Goal: Task Accomplishment & Management: Use online tool/utility

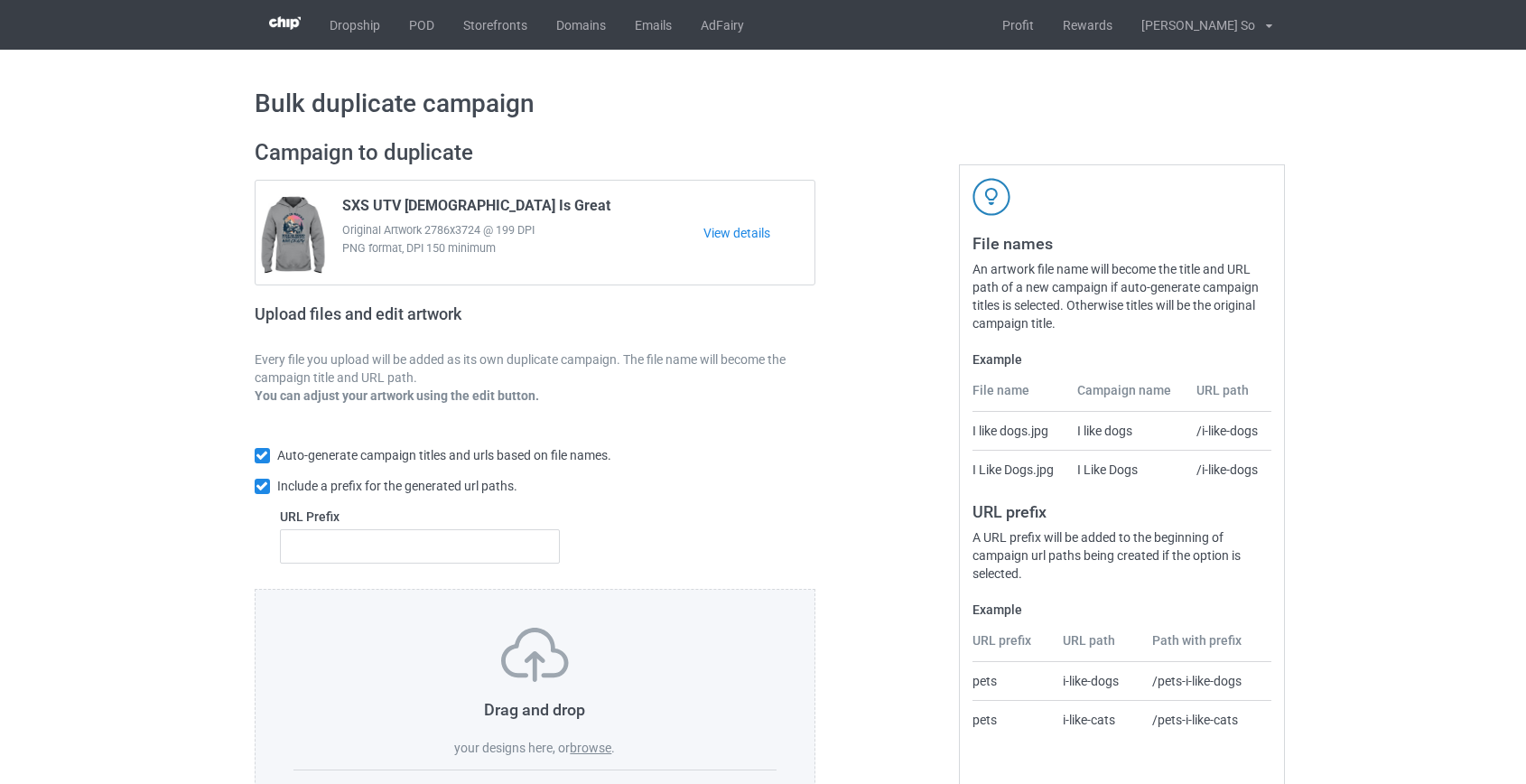
click at [593, 744] on label "browse" at bounding box center [590, 747] width 41 height 14
click at [0, 0] on input "browse" at bounding box center [0, 0] width 0 height 0
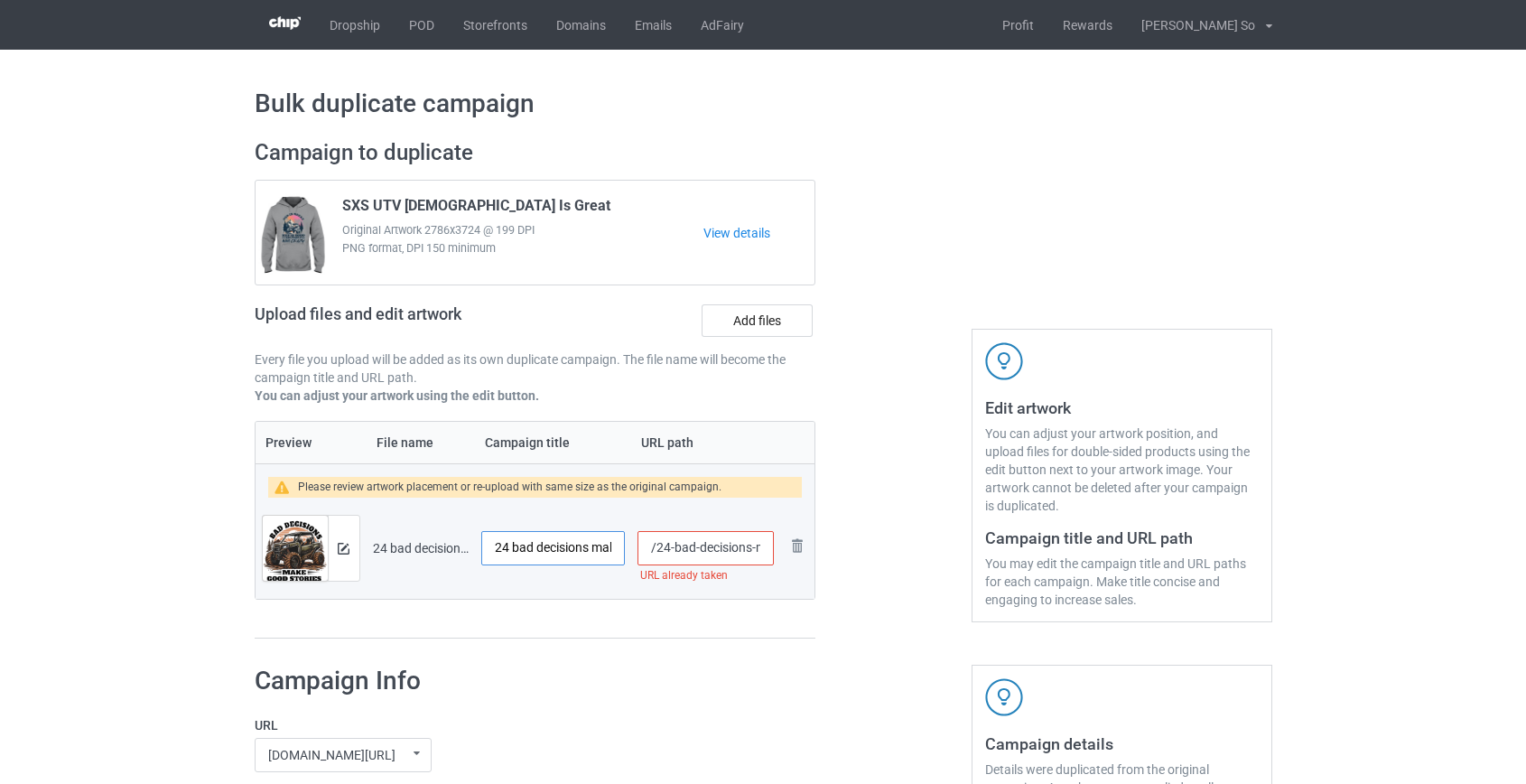
drag, startPoint x: 515, startPoint y: 542, endPoint x: 329, endPoint y: 573, distance: 188.6
click at [329, 573] on tr "Preview and edit artwork 24 bad decisions make good strories utv.png 24 bad dec…" at bounding box center [535, 548] width 560 height 101
type input "Bad Decisions Make Good Strories SXS UTV"
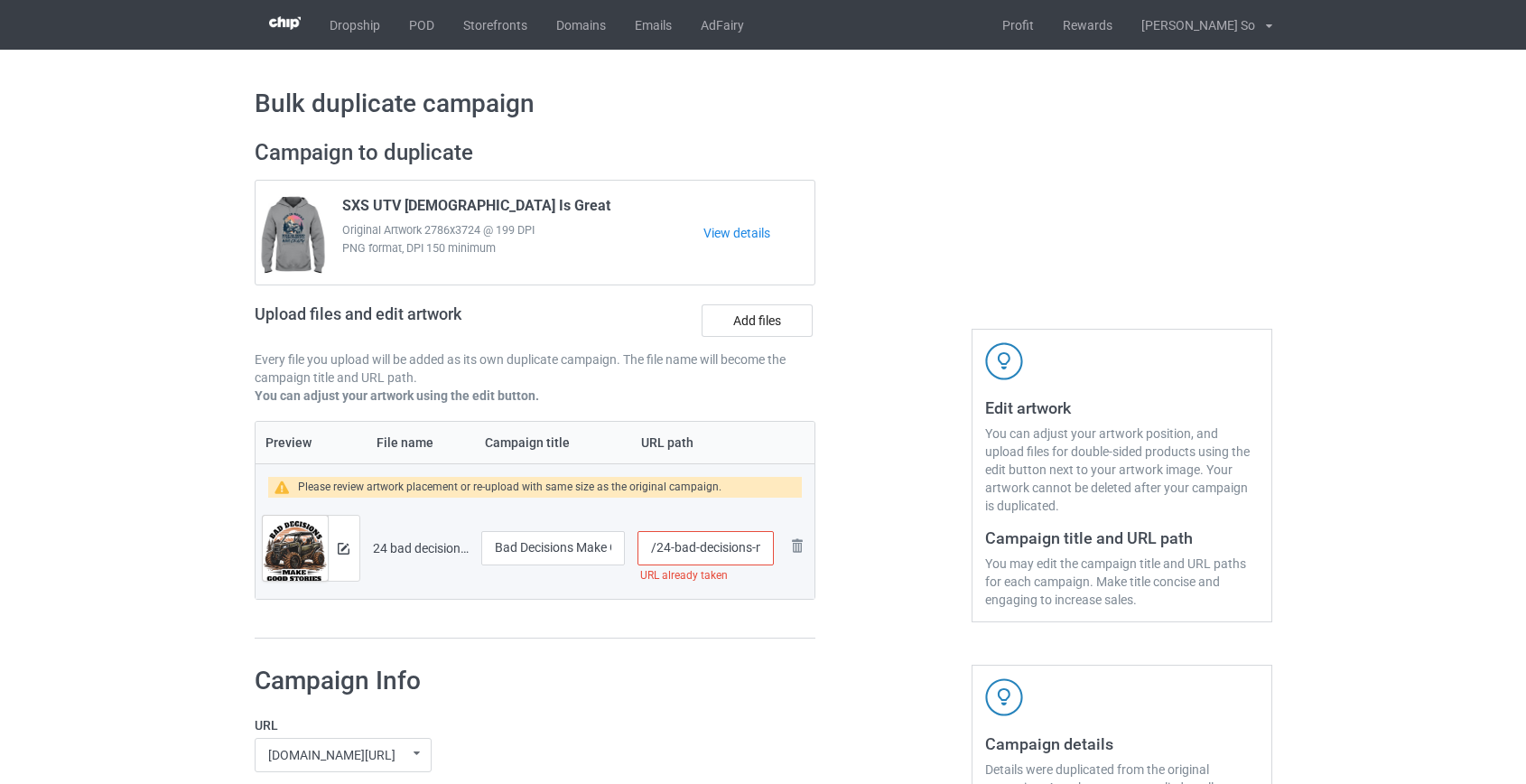
click at [661, 550] on input "/24-bad-decisions-make-good-strories-utv" at bounding box center [706, 548] width 136 height 34
drag, startPoint x: 699, startPoint y: 544, endPoint x: 1174, endPoint y: 567, distance: 475.6
click at [1168, 564] on div "Campaign to duplicate SXS UTV God Is Great Original Artwork 2786x3724 @ 199 DPI…" at bounding box center [763, 389] width 1043 height 526
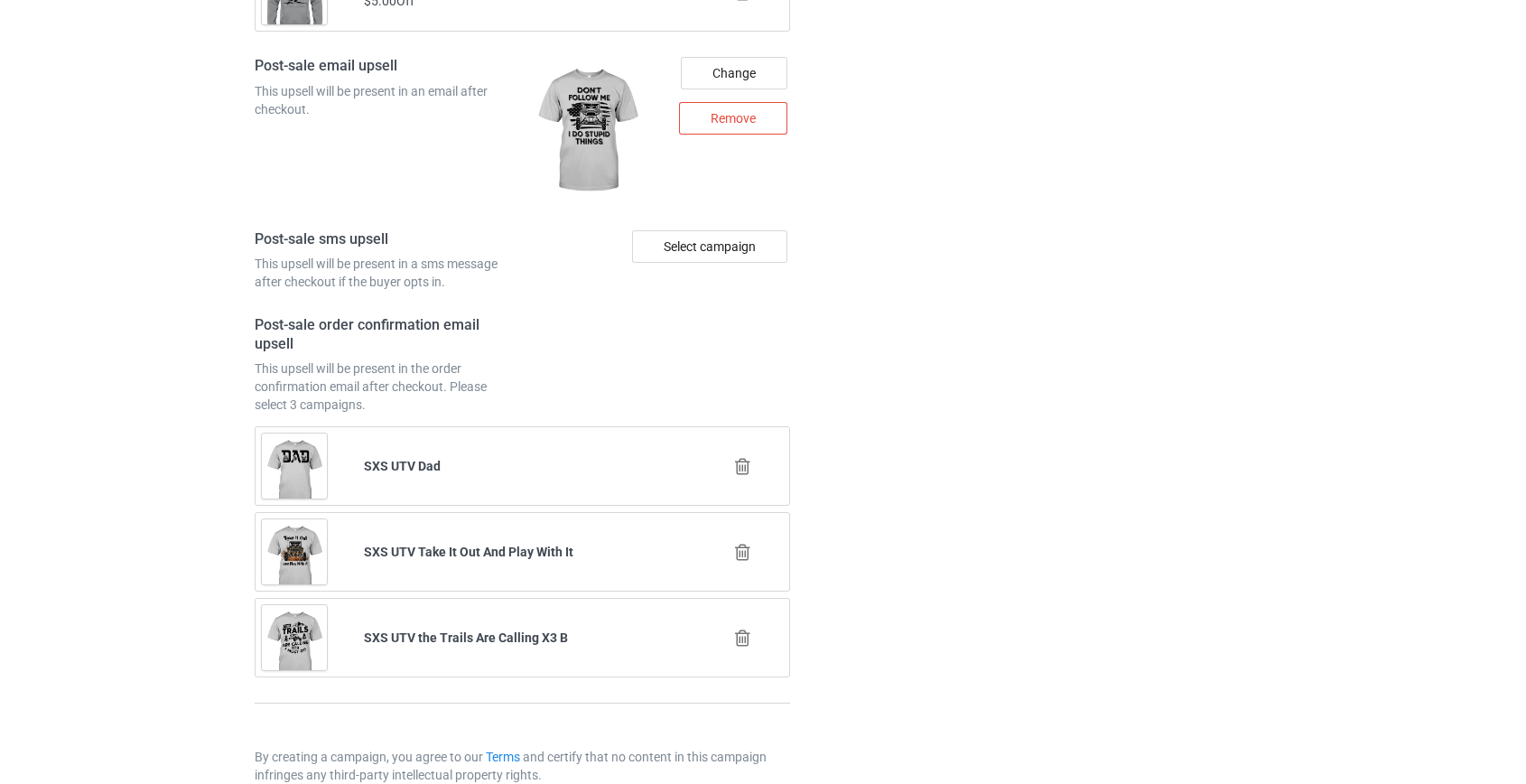
scroll to position [2534, 0]
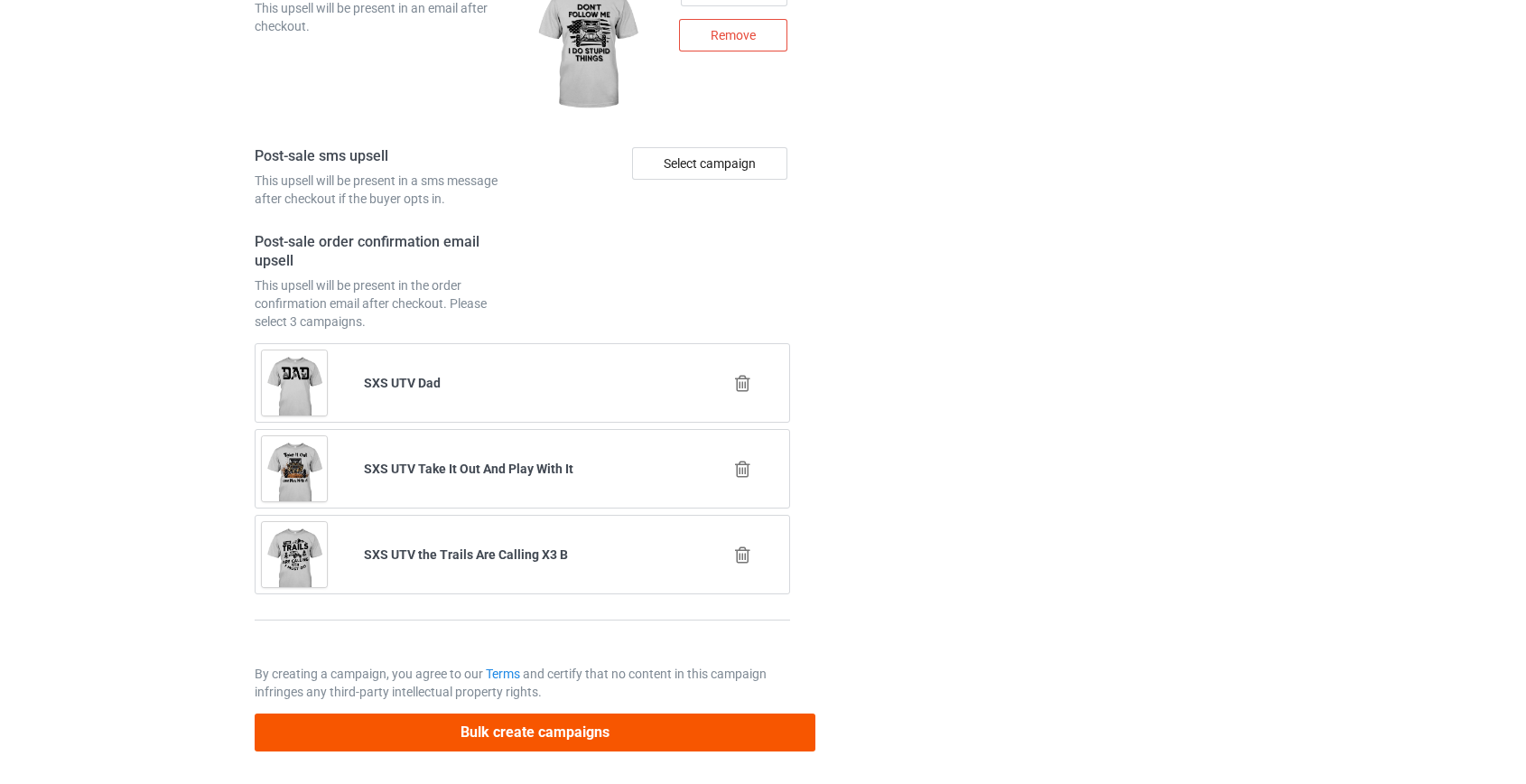
type input "/sxs-bad"
click at [525, 739] on button "Bulk create campaigns" at bounding box center [534, 731] width 561 height 37
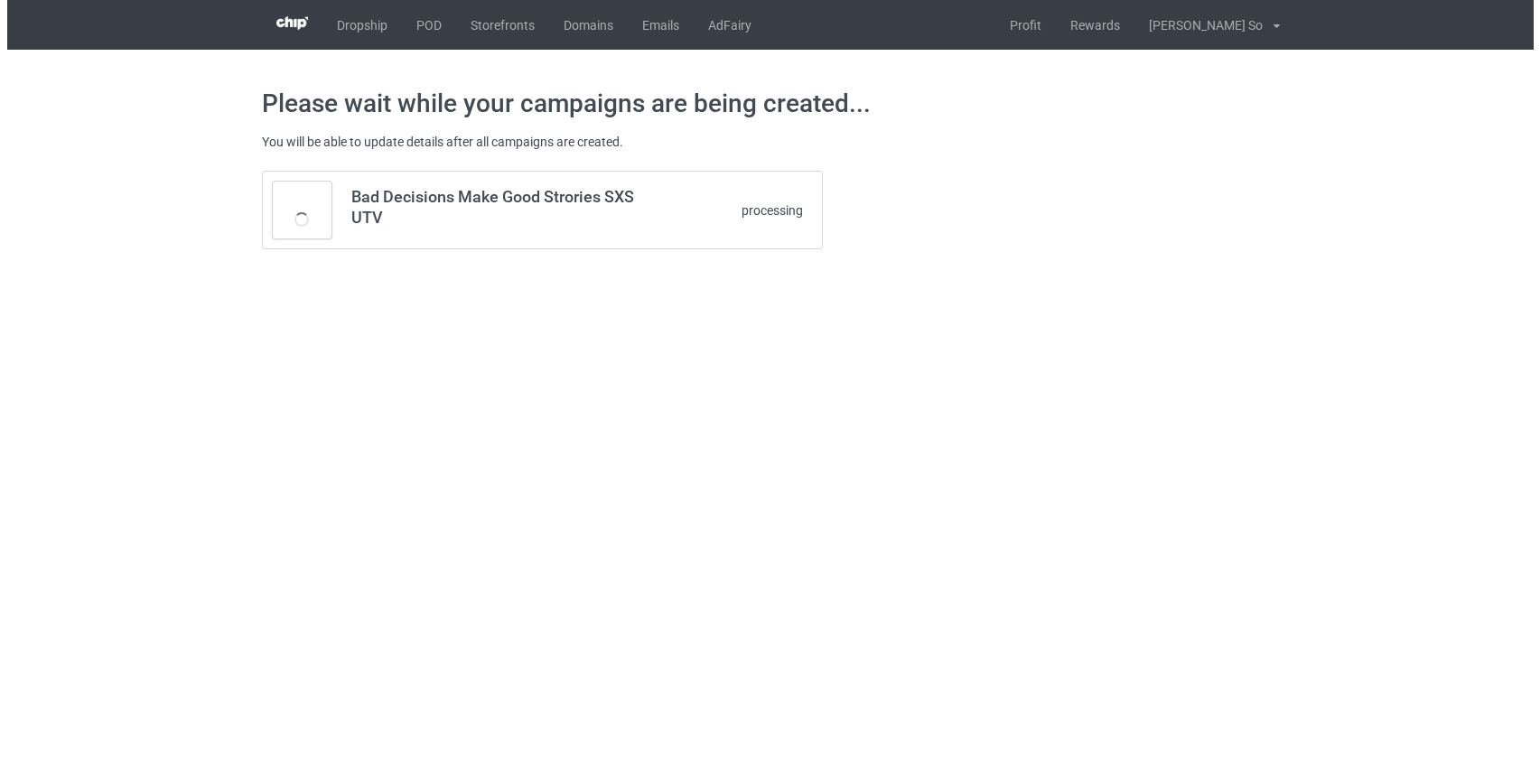
scroll to position [0, 0]
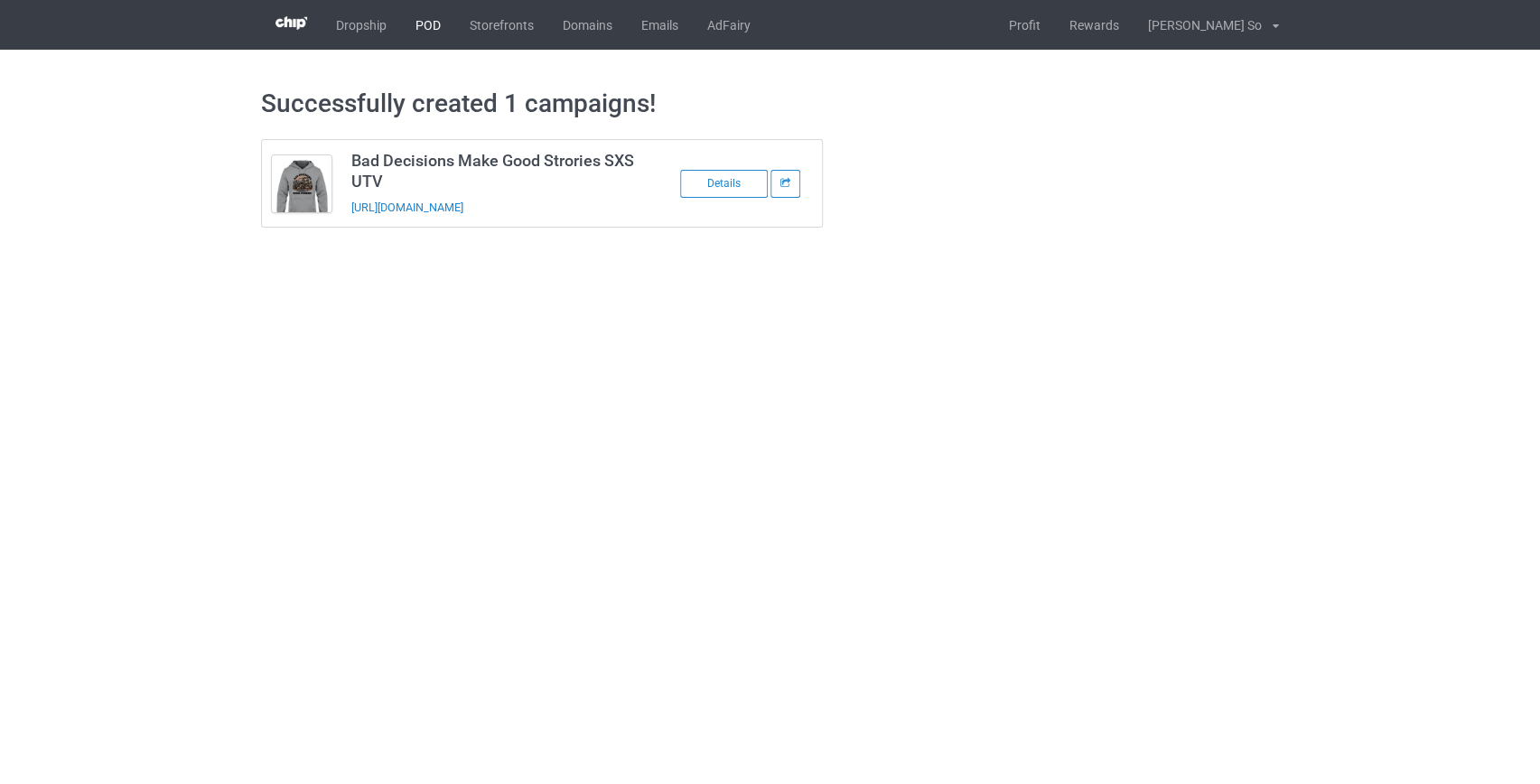
click at [412, 22] on link "POD" at bounding box center [428, 25] width 55 height 50
